Goal: Contribute content: Contribute content

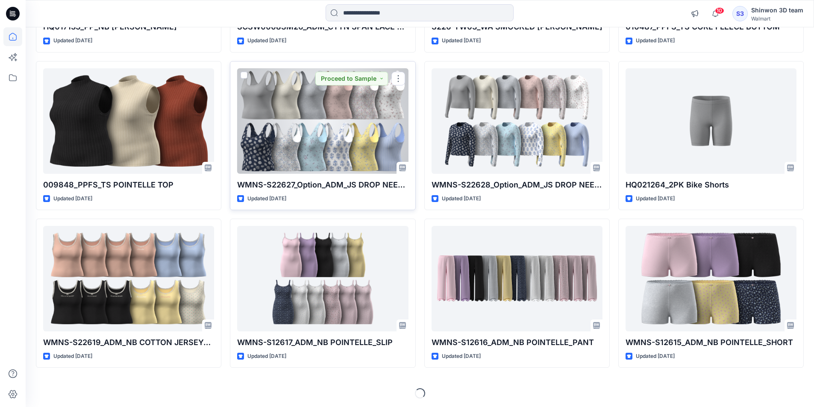
scroll to position [1165, 0]
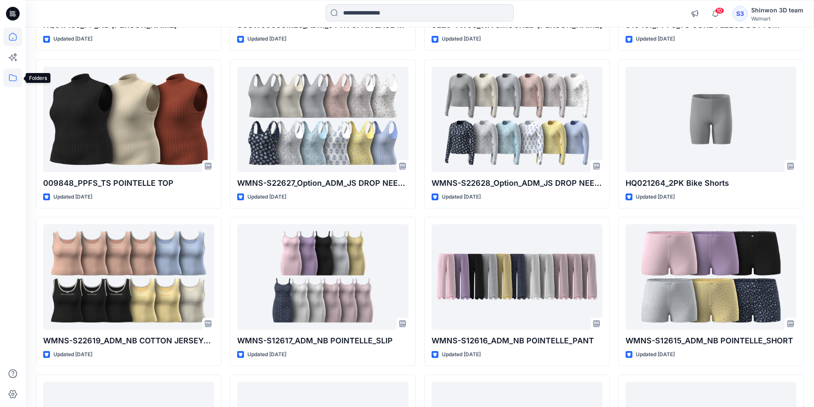
click at [16, 76] on icon at bounding box center [12, 77] width 19 height 19
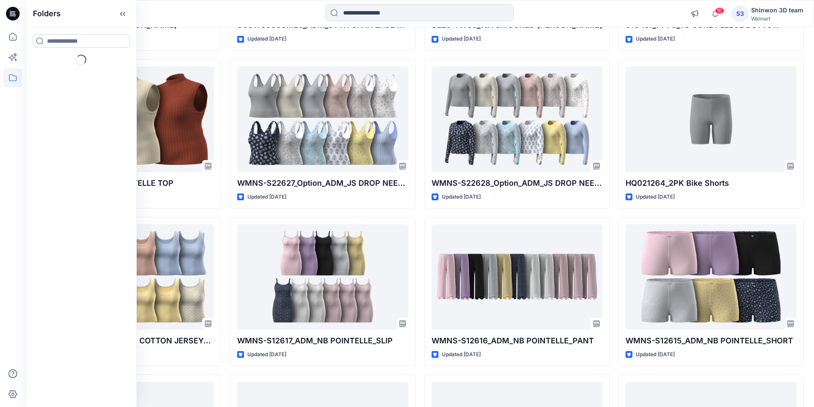
click at [82, 39] on input at bounding box center [81, 41] width 97 height 14
type input "*****"
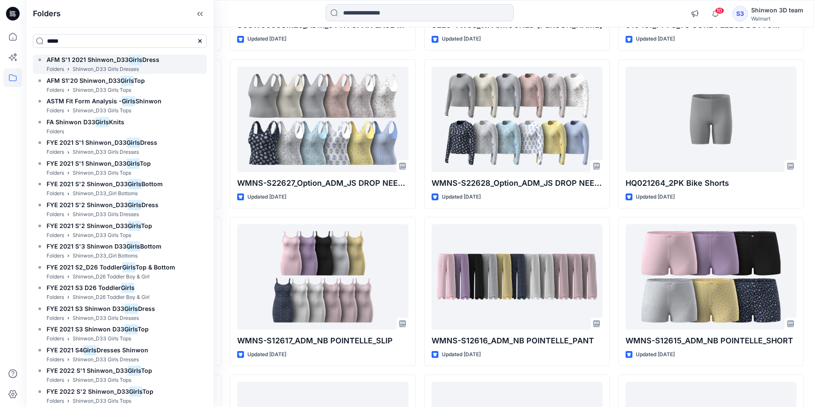
click at [129, 61] on mark "Girls" at bounding box center [136, 60] width 14 height 12
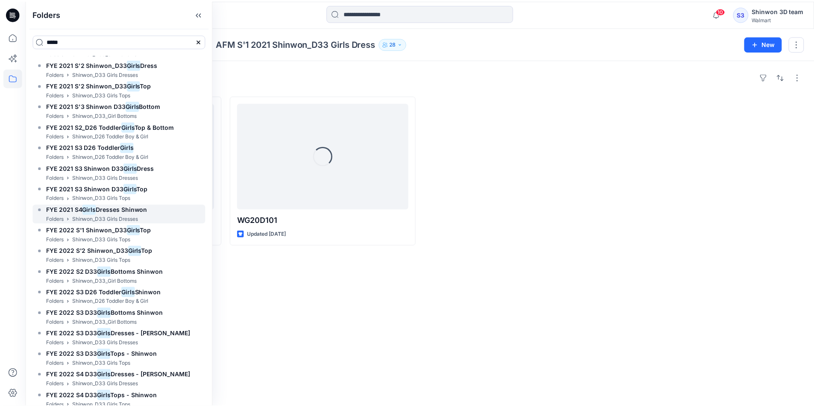
scroll to position [256, 0]
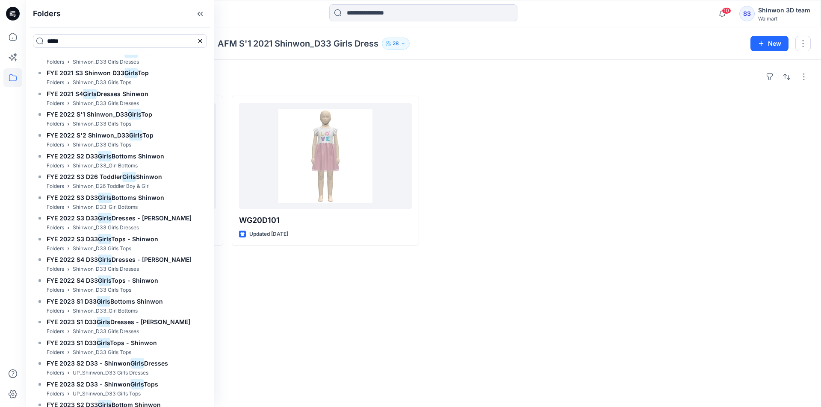
click at [255, 66] on div "Styles WG20D106 Updated 6 years ago WG20D101 Updated 6 years ago" at bounding box center [423, 233] width 795 height 347
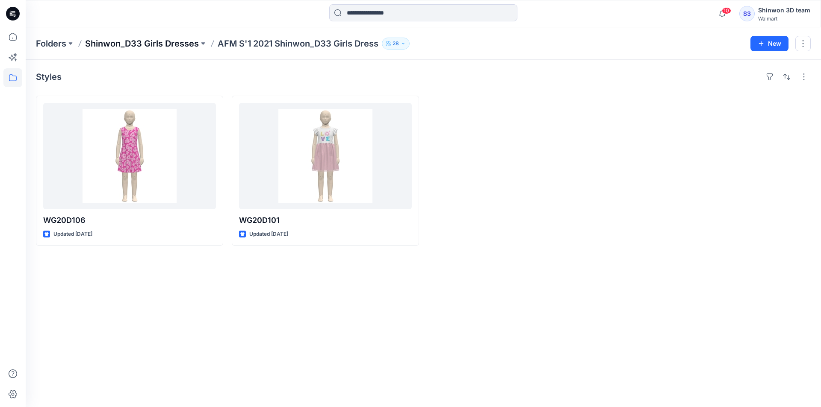
click at [170, 46] on p "Shinwon_D33 Girls Dresses" at bounding box center [142, 44] width 114 height 12
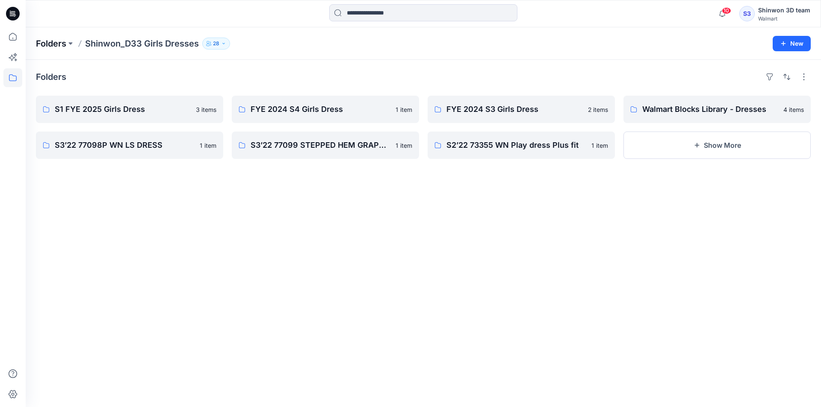
click at [62, 44] on p "Folders" at bounding box center [51, 44] width 30 height 12
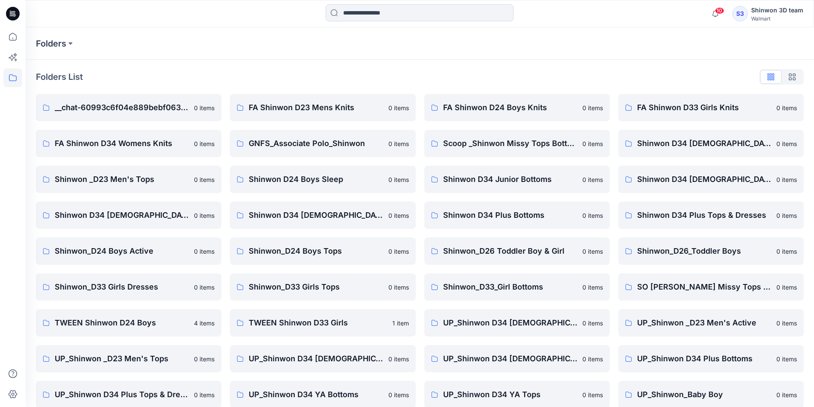
scroll to position [119, 0]
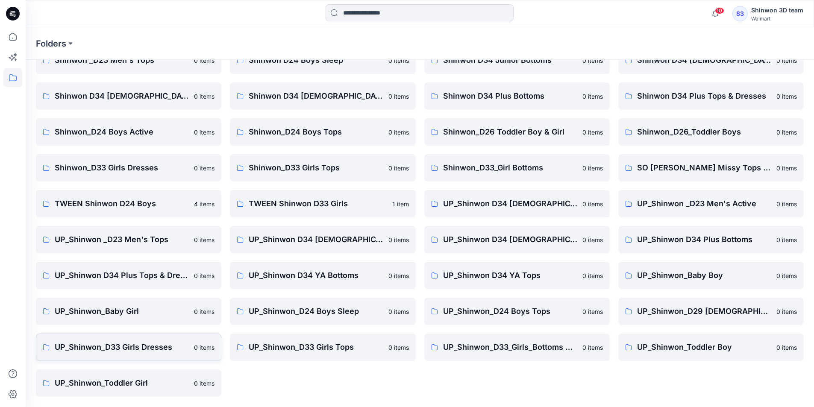
click at [165, 350] on p "UP_Shinwon_D33 Girls Dresses" at bounding box center [122, 347] width 134 height 12
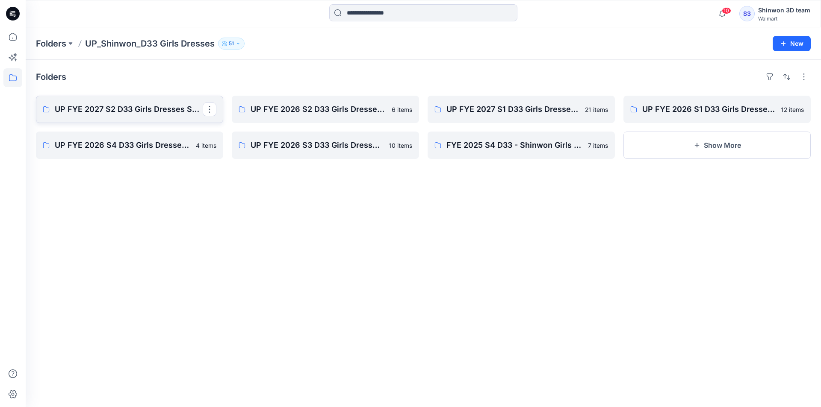
click at [147, 109] on p "UP FYE 2027 S2 D33 Girls Dresses Shinwon" at bounding box center [129, 109] width 148 height 12
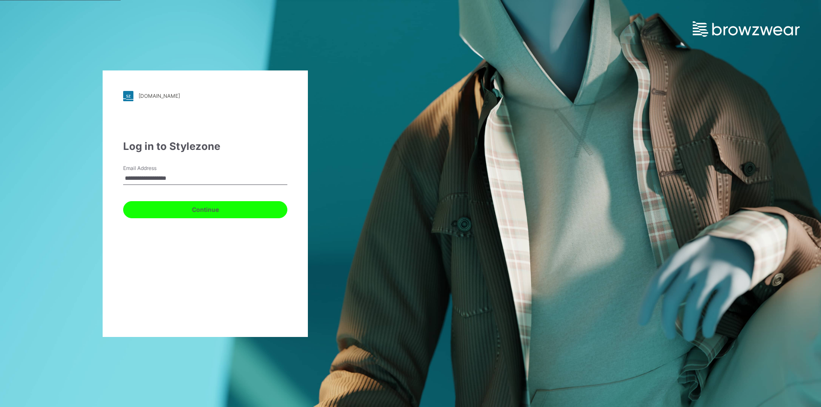
click at [183, 206] on button "Continue" at bounding box center [205, 209] width 164 height 17
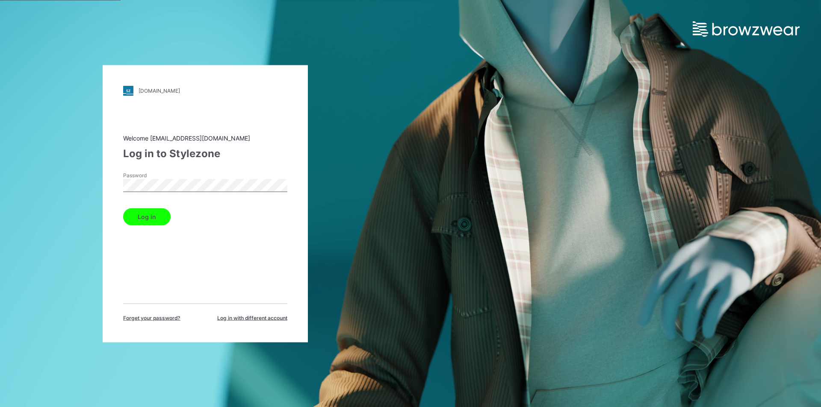
click at [154, 209] on button "Log in" at bounding box center [146, 216] width 47 height 17
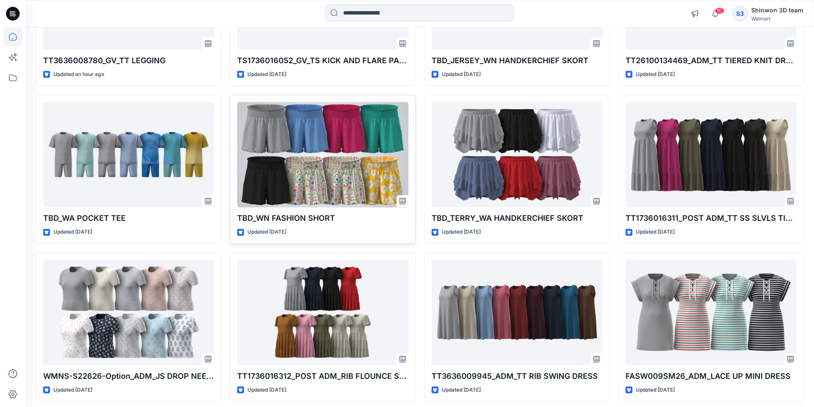
scroll to position [218, 0]
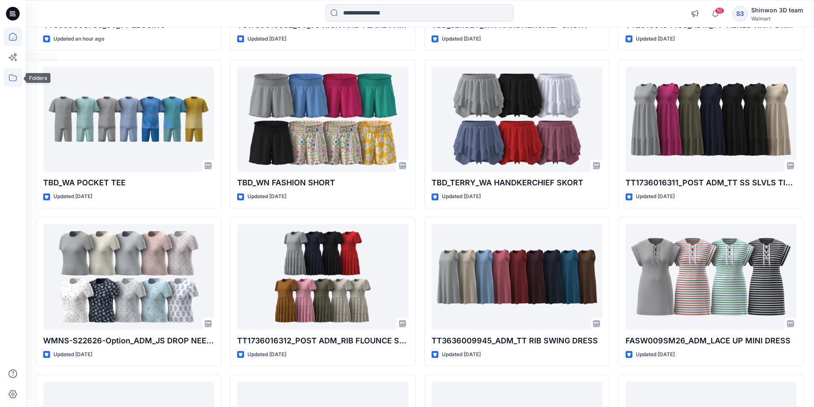
click at [10, 73] on icon at bounding box center [12, 77] width 19 height 19
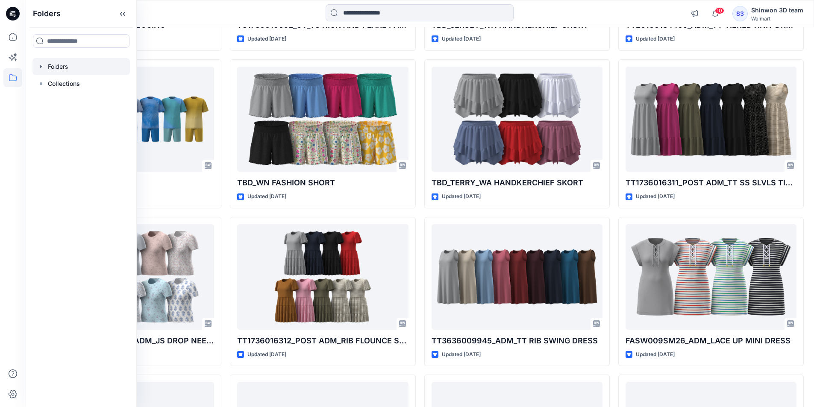
click at [69, 74] on div at bounding box center [80, 66] width 97 height 17
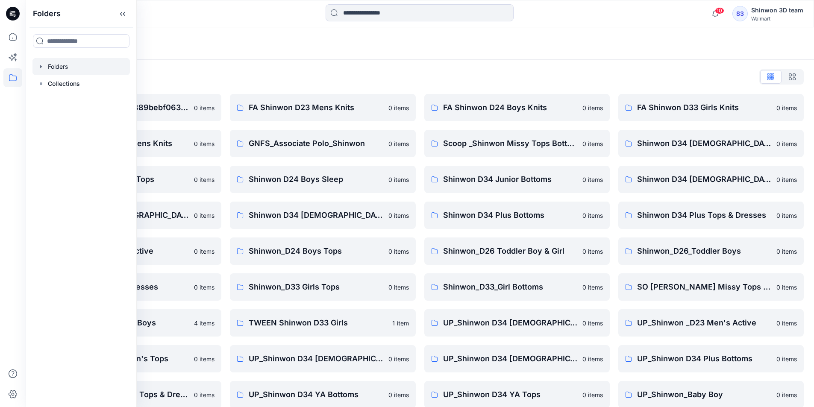
click at [365, 71] on div "Folders List" at bounding box center [420, 77] width 768 height 14
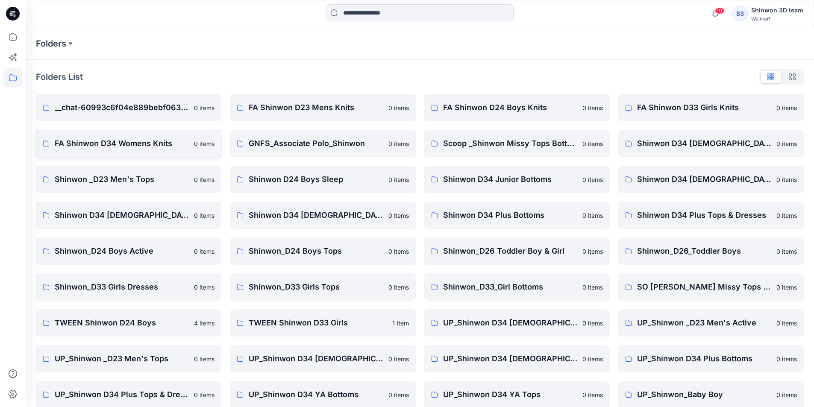
click at [155, 145] on p "FA Shinwon D34 Womens Knits" at bounding box center [122, 144] width 134 height 12
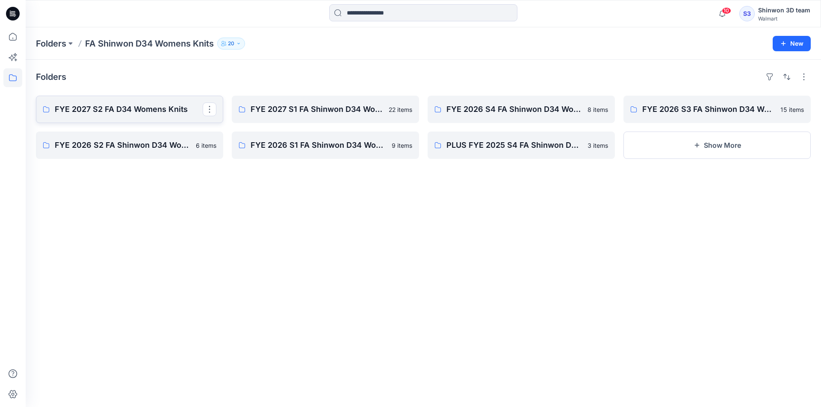
click at [164, 113] on p "FYE 2027 S2 FA D34 Womens Knits" at bounding box center [129, 109] width 148 height 12
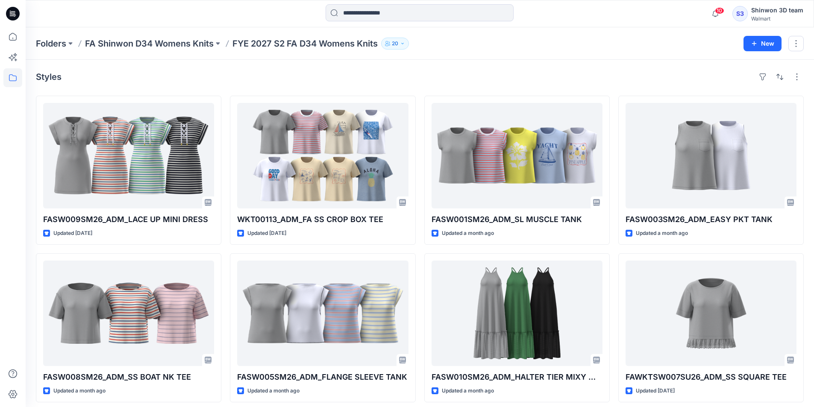
click at [594, 28] on div "Folders FA Shinwon D34 Womens Knits FYE 2027 S2 FA D34 Womens Knits 20 New" at bounding box center [420, 43] width 789 height 32
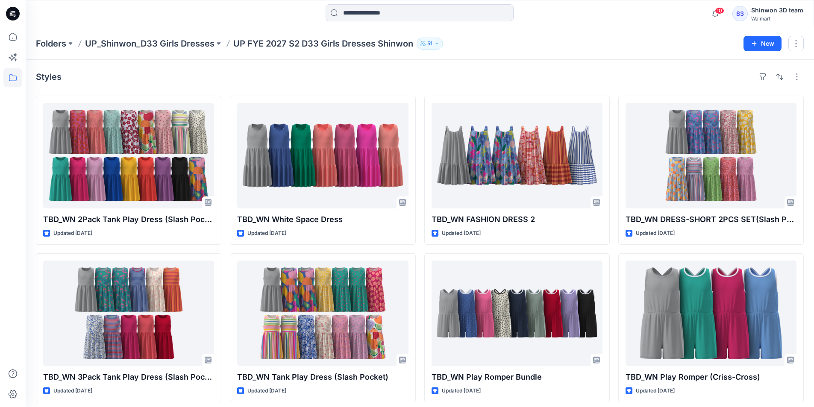
click at [237, 57] on div "Folders UP_Shinwon_D33 Girls Dresses UP FYE 2027 S2 D33 Girls Dresses Shinwon 5…" at bounding box center [420, 43] width 789 height 32
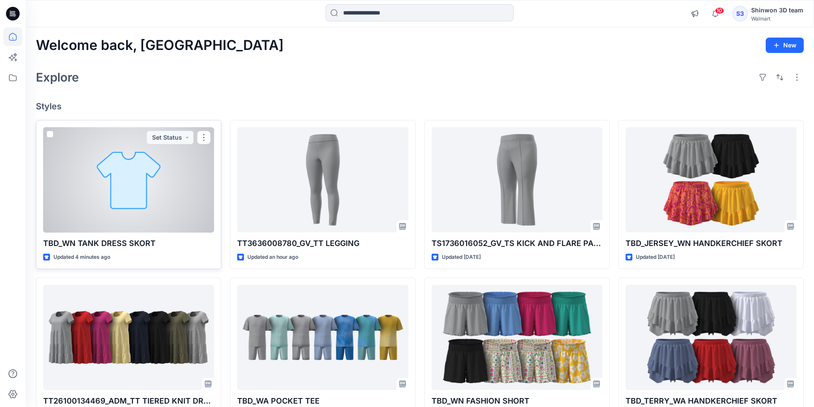
click at [170, 209] on div at bounding box center [128, 180] width 171 height 106
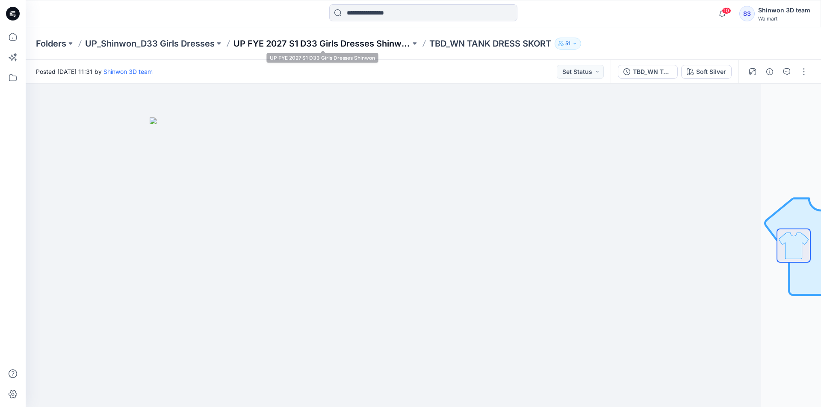
click at [369, 47] on p "UP FYE 2027 S1 D33 Girls Dresses Shinwon" at bounding box center [321, 44] width 177 height 12
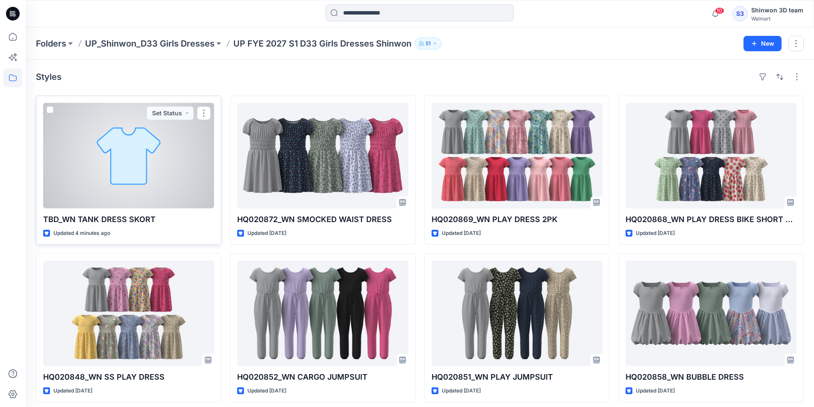
click at [80, 128] on div at bounding box center [128, 156] width 171 height 106
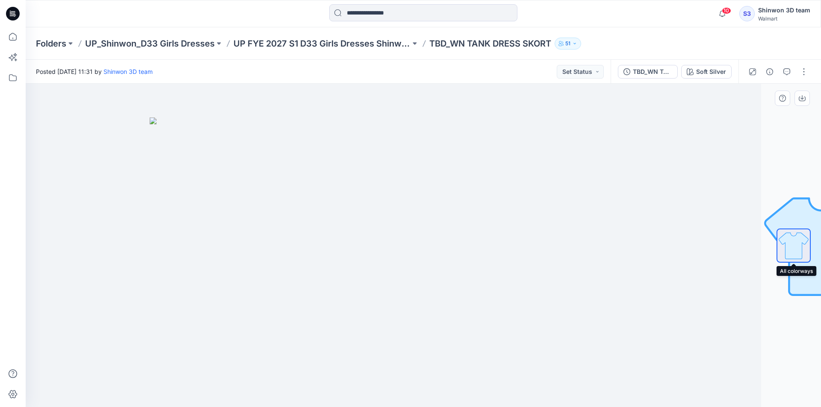
click at [782, 238] on img at bounding box center [793, 246] width 32 height 32
click at [804, 74] on button "button" at bounding box center [804, 72] width 14 height 14
click at [744, 55] on div "Folders UP_Shinwon_D33 Girls Dresses UP FYE 2027 S1 D33 Girls Dresses Shinwon T…" at bounding box center [423, 43] width 795 height 32
click at [567, 20] on div at bounding box center [422, 13] width 397 height 19
click at [790, 247] on img at bounding box center [793, 246] width 32 height 18
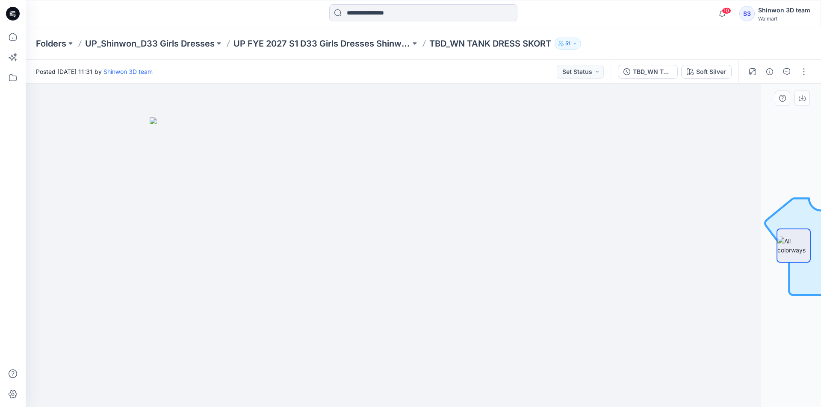
click at [794, 200] on div at bounding box center [793, 246] width 34 height 214
click at [767, 74] on icon "button" at bounding box center [769, 71] width 7 height 7
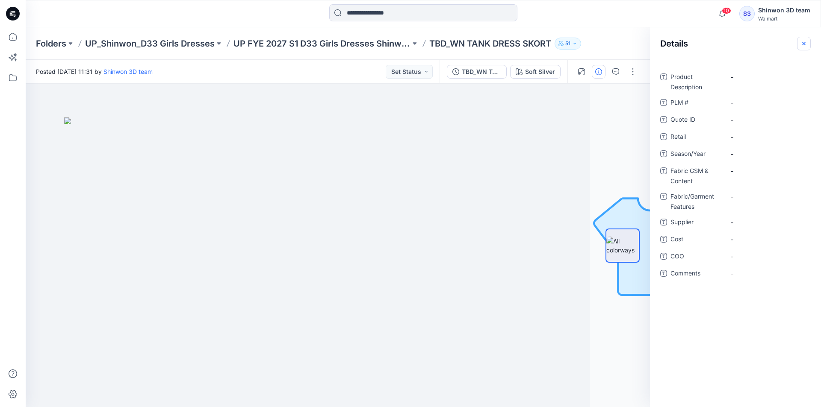
click at [808, 41] on button "button" at bounding box center [804, 44] width 14 height 14
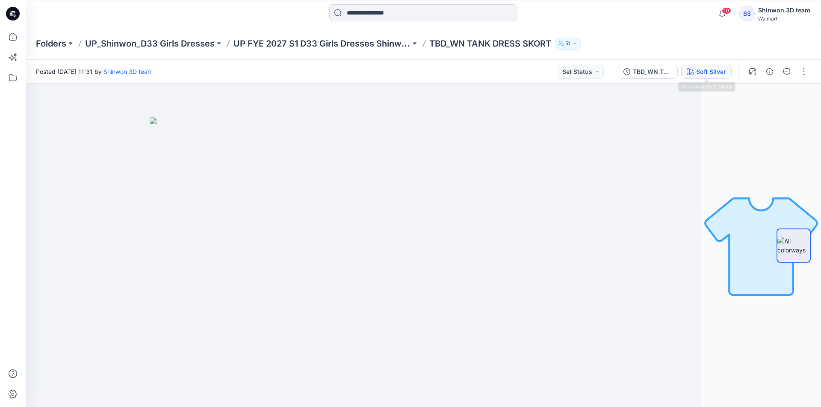
click at [720, 70] on div "Soft Silver" at bounding box center [711, 71] width 30 height 9
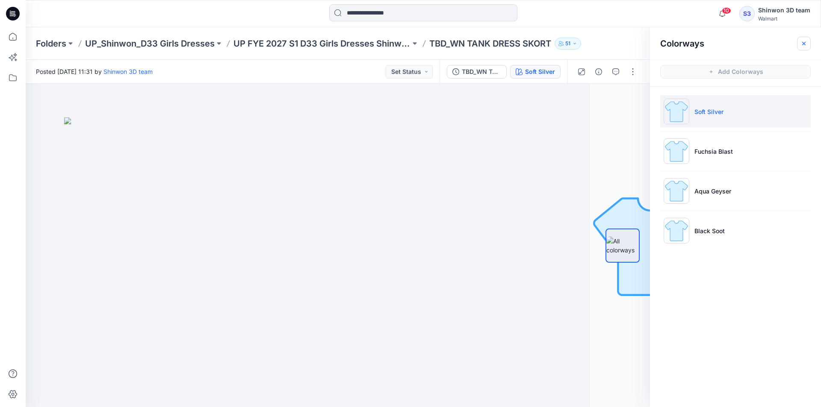
click at [804, 44] on icon "button" at bounding box center [803, 42] width 3 height 3
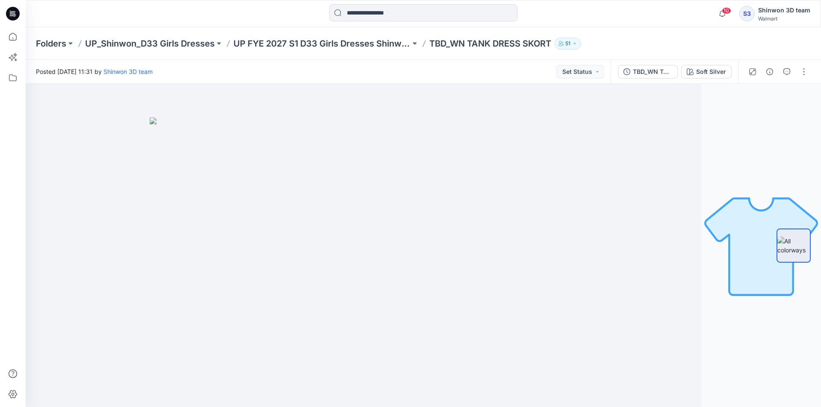
click at [618, 43] on div "Folders UP_Shinwon_D33 Girls Dresses UP FYE 2027 S1 D33 Girls Dresses Shinwon T…" at bounding box center [390, 44] width 708 height 12
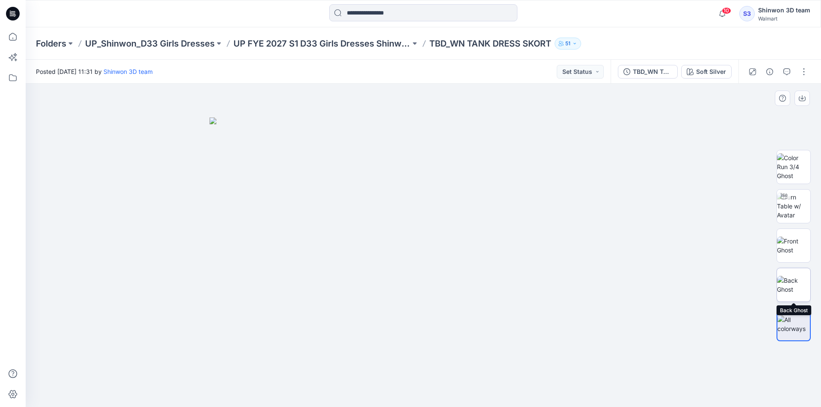
click at [805, 288] on img at bounding box center [793, 285] width 33 height 18
click at [436, 337] on img at bounding box center [423, 261] width 161 height 293
click at [791, 249] on img at bounding box center [793, 246] width 33 height 18
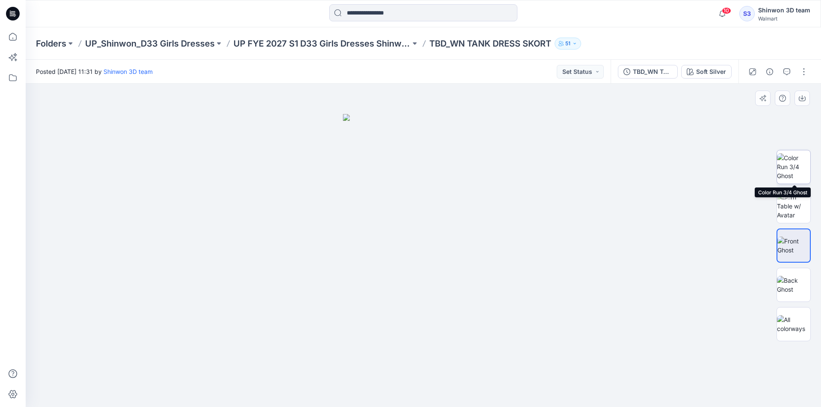
click at [805, 155] on img at bounding box center [793, 166] width 33 height 27
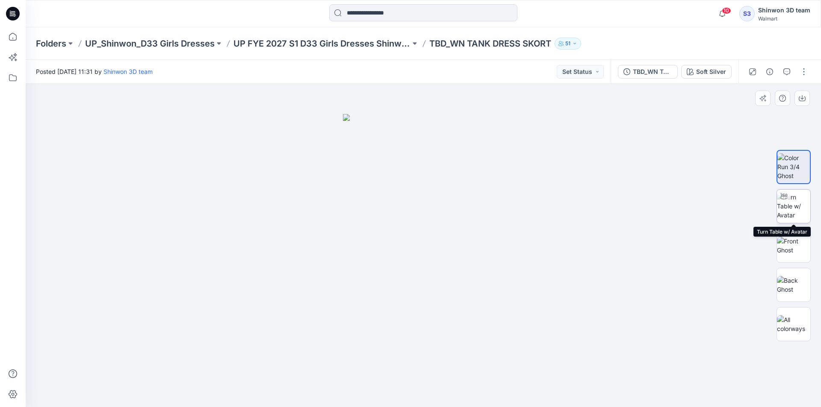
click at [799, 203] on img at bounding box center [793, 206] width 33 height 27
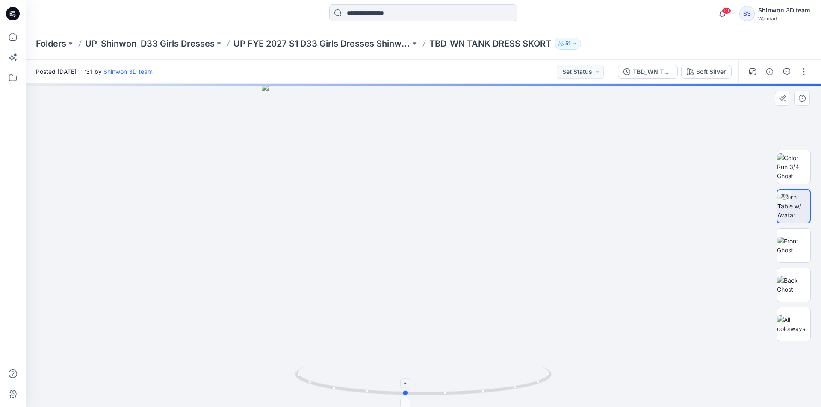
drag, startPoint x: 509, startPoint y: 389, endPoint x: 491, endPoint y: 393, distance: 18.9
click at [491, 393] on icon at bounding box center [424, 382] width 259 height 32
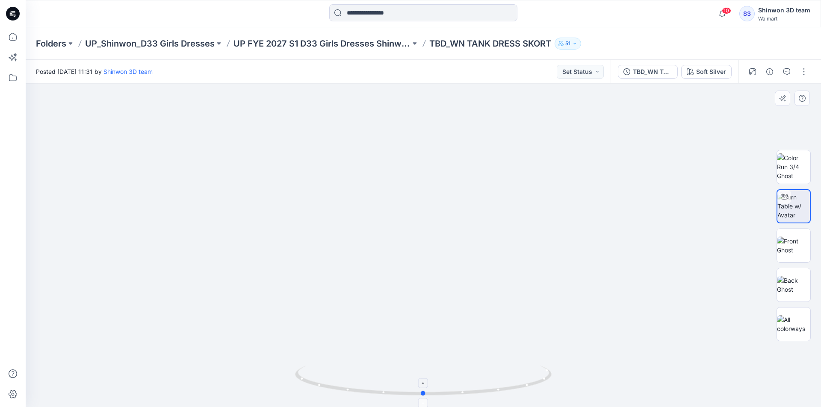
drag, startPoint x: 505, startPoint y: 392, endPoint x: 524, endPoint y: 387, distance: 19.2
click at [524, 387] on icon at bounding box center [424, 382] width 259 height 32
click at [780, 312] on div at bounding box center [793, 324] width 34 height 34
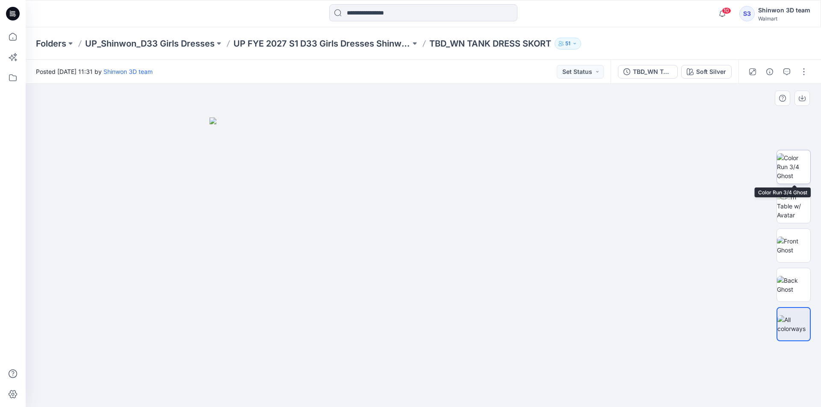
click at [797, 165] on img at bounding box center [793, 166] width 33 height 27
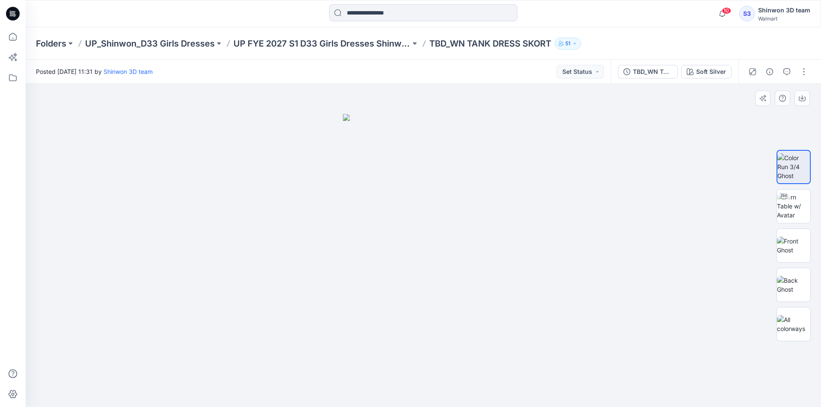
click at [506, 312] on div at bounding box center [423, 246] width 795 height 324
click at [800, 70] on button "button" at bounding box center [804, 72] width 14 height 14
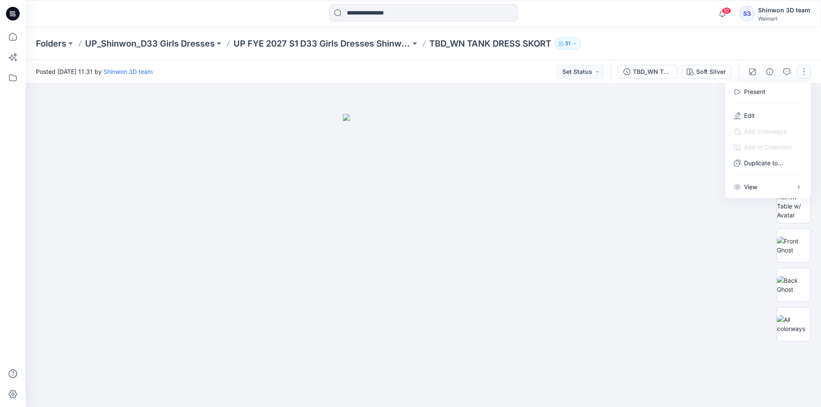
click at [643, 145] on div at bounding box center [423, 246] width 795 height 324
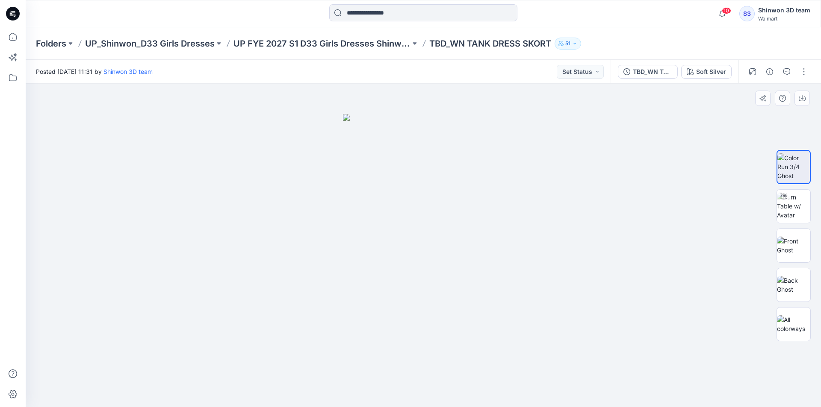
click at [693, 138] on div at bounding box center [423, 246] width 795 height 324
click at [800, 79] on div at bounding box center [777, 72] width 79 height 24
click at [804, 75] on button "button" at bounding box center [804, 72] width 14 height 14
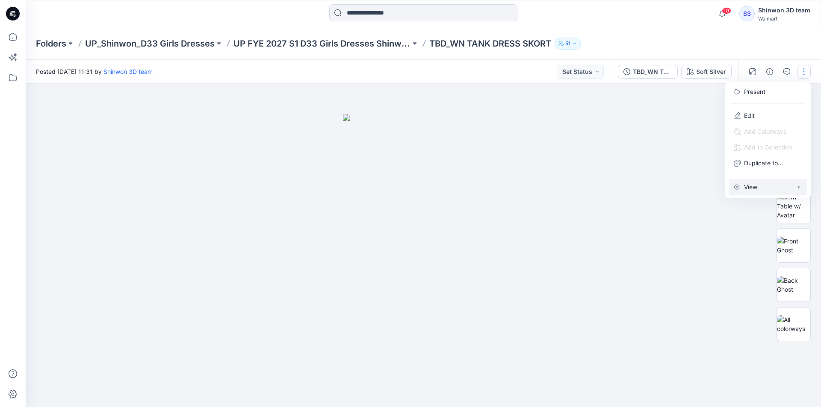
click at [763, 191] on button "View" at bounding box center [767, 187] width 79 height 16
click at [686, 248] on div at bounding box center [423, 246] width 795 height 324
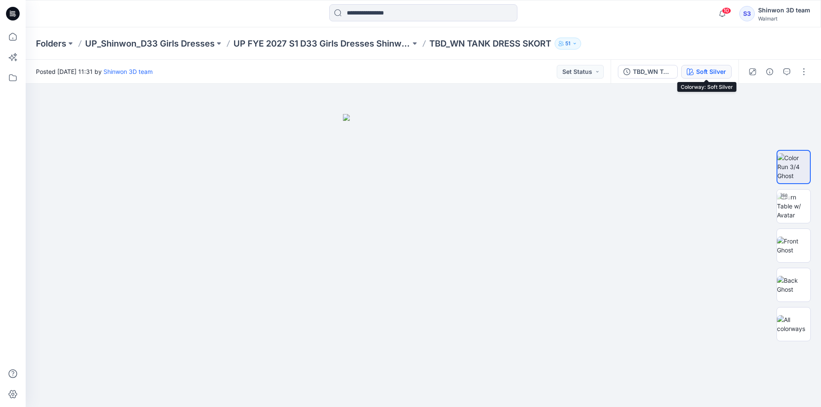
click at [715, 71] on div "Soft Silver" at bounding box center [711, 71] width 30 height 9
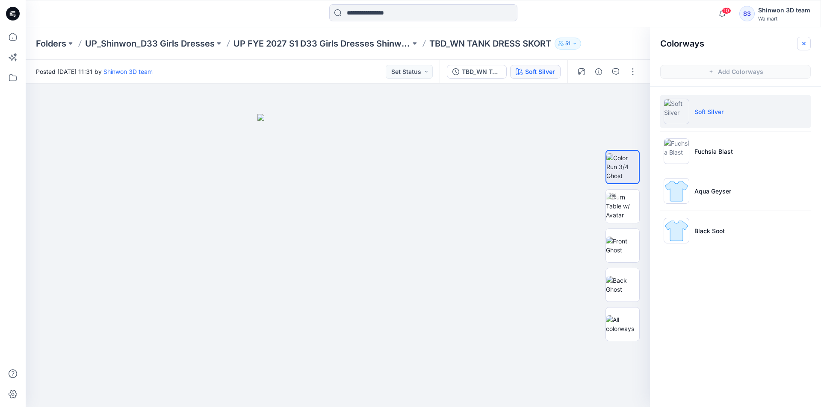
click at [806, 43] on icon "button" at bounding box center [803, 43] width 7 height 7
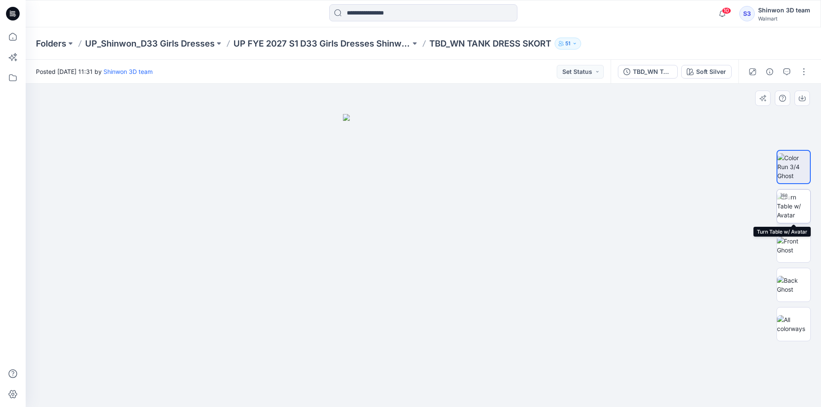
click at [789, 200] on div at bounding box center [784, 197] width 14 height 14
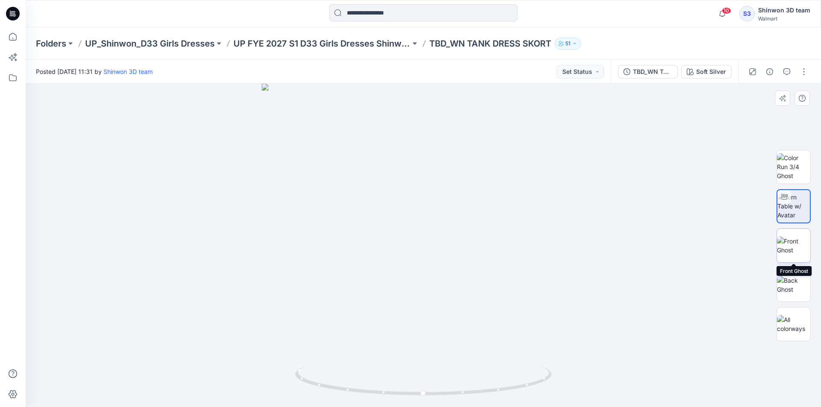
click at [789, 247] on img at bounding box center [793, 246] width 33 height 18
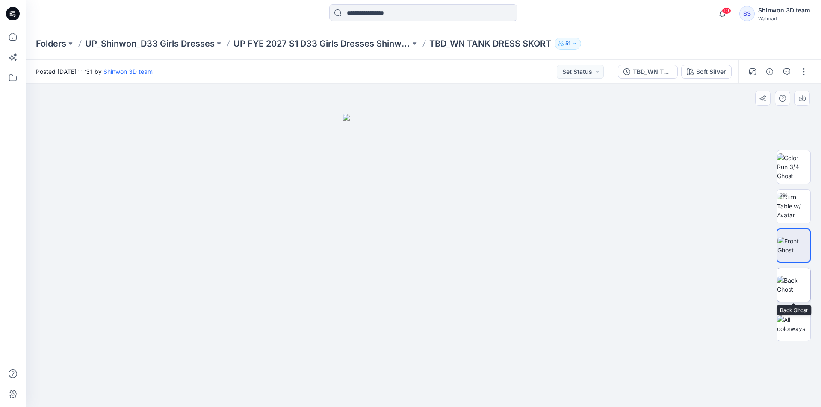
click at [792, 280] on img at bounding box center [793, 285] width 33 height 18
click at [791, 307] on div at bounding box center [793, 324] width 34 height 34
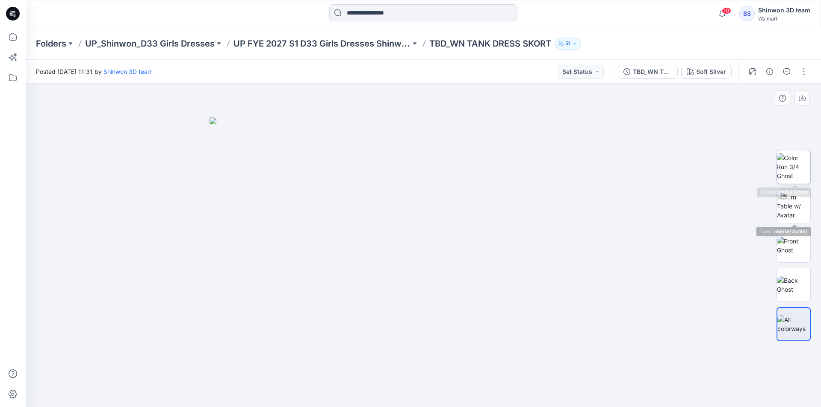
click at [786, 176] on img at bounding box center [793, 166] width 33 height 27
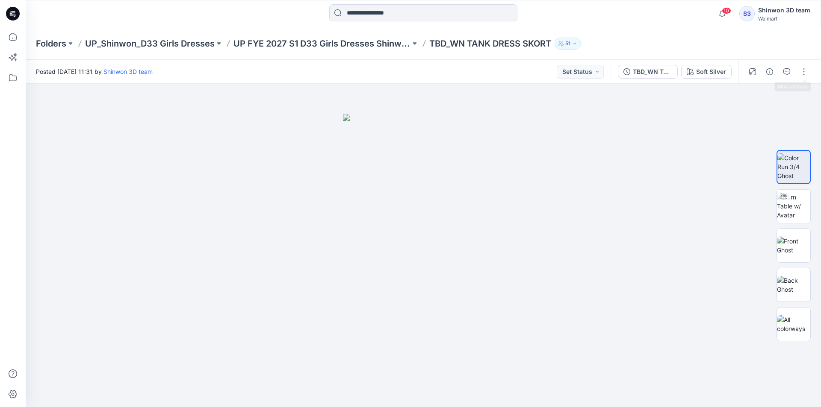
click at [796, 69] on div at bounding box center [777, 72] width 79 height 24
click at [797, 70] on button "button" at bounding box center [804, 72] width 14 height 14
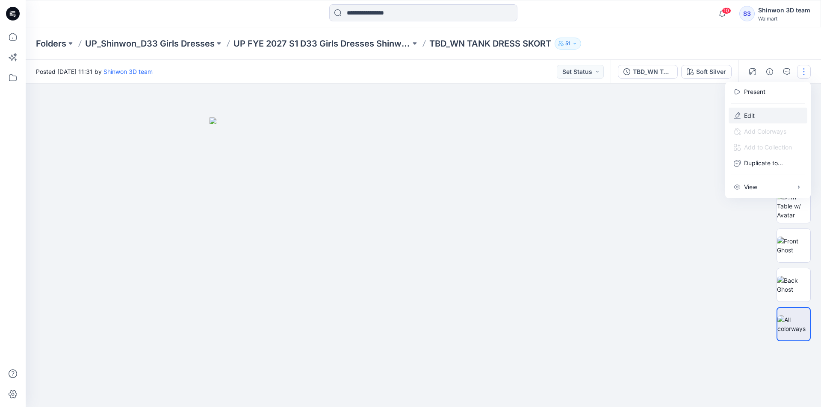
click at [769, 112] on button "Edit" at bounding box center [767, 116] width 79 height 16
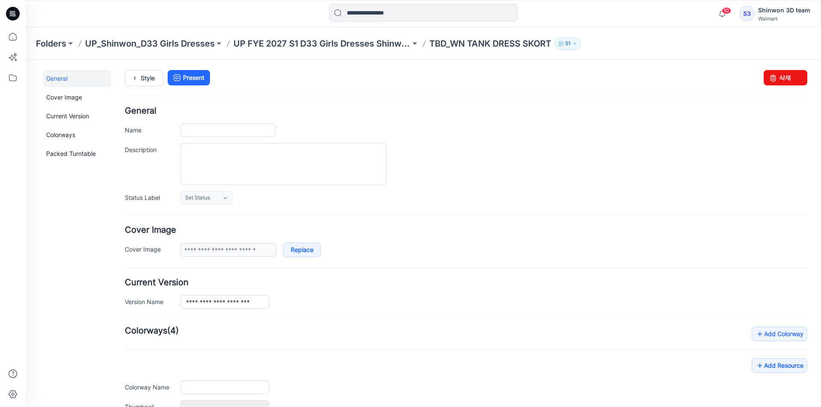
type input "**********"
click at [789, 79] on link "삭제" at bounding box center [785, 77] width 44 height 15
